Goal: Book appointment/travel/reservation

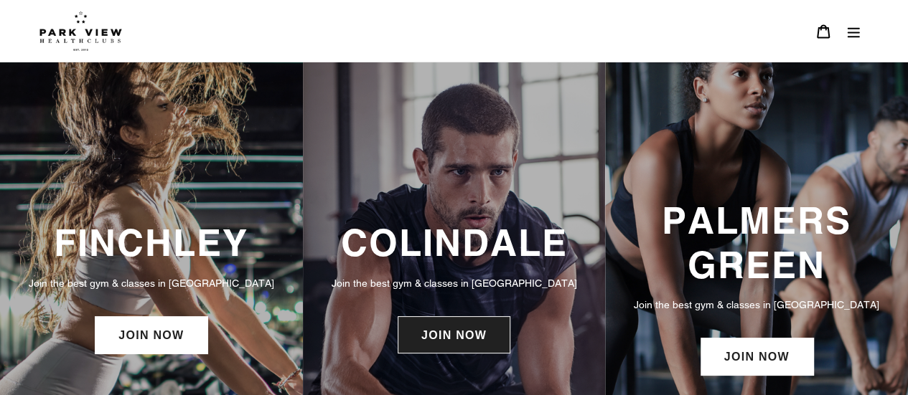
click at [474, 342] on link "JOIN NOW" at bounding box center [453, 334] width 113 height 37
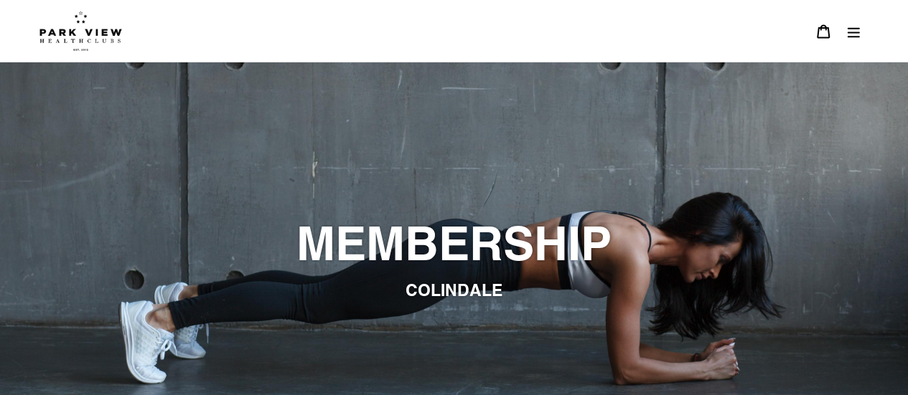
click at [98, 42] on img at bounding box center [80, 31] width 83 height 40
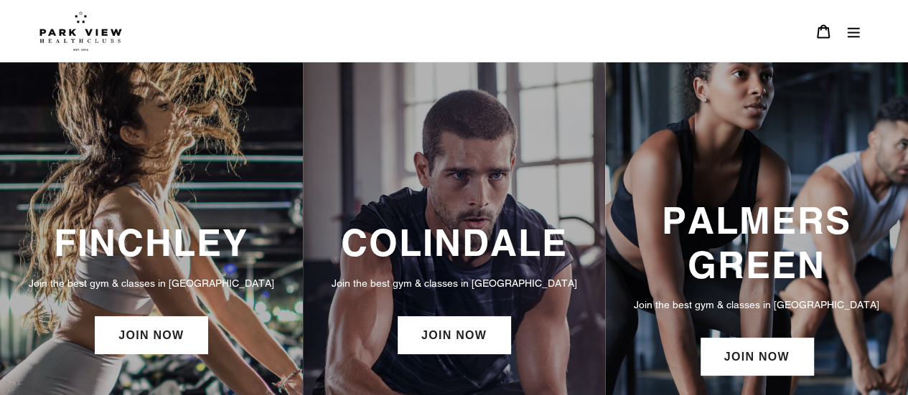
click at [860, 25] on button "Menu" at bounding box center [853, 31] width 30 height 31
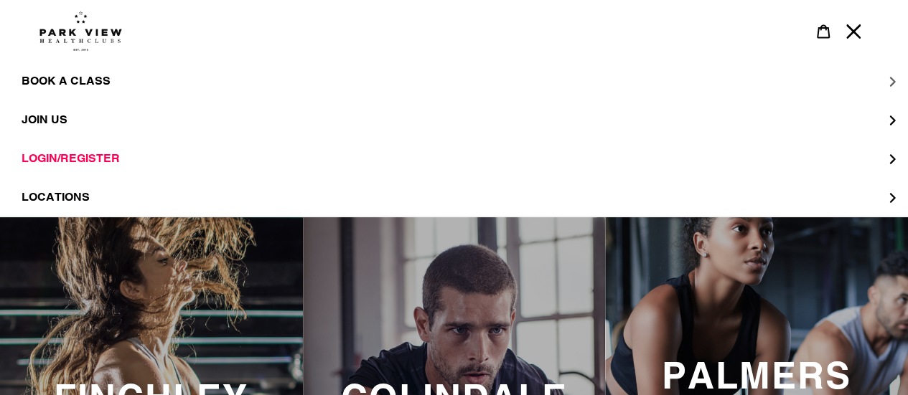
click at [898, 93] on button "BOOK A CLASS" at bounding box center [454, 81] width 908 height 39
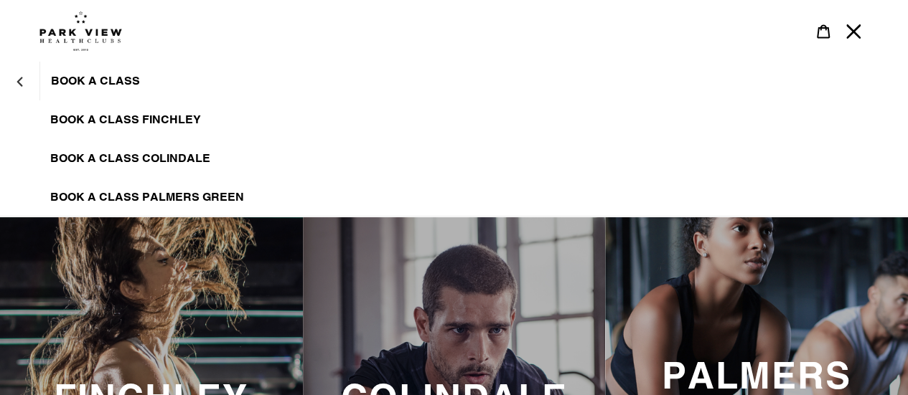
click at [205, 149] on link "BOOK A CLASS COLINDALE" at bounding box center [454, 158] width 908 height 39
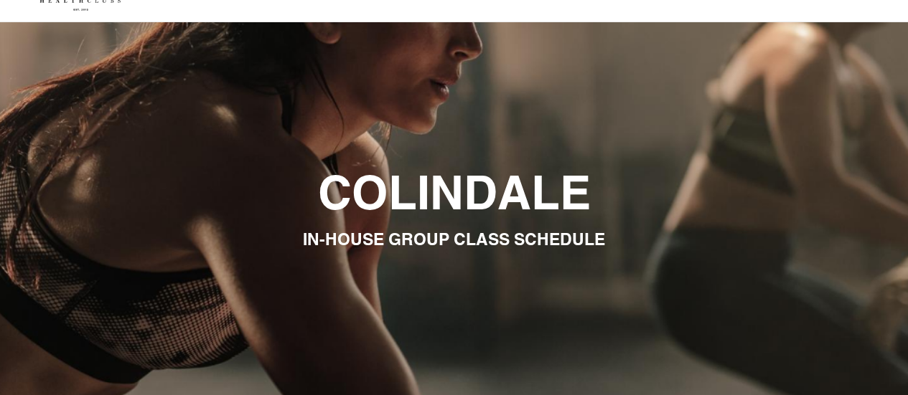
scroll to position [19, 0]
